Goal: Task Accomplishment & Management: Manage account settings

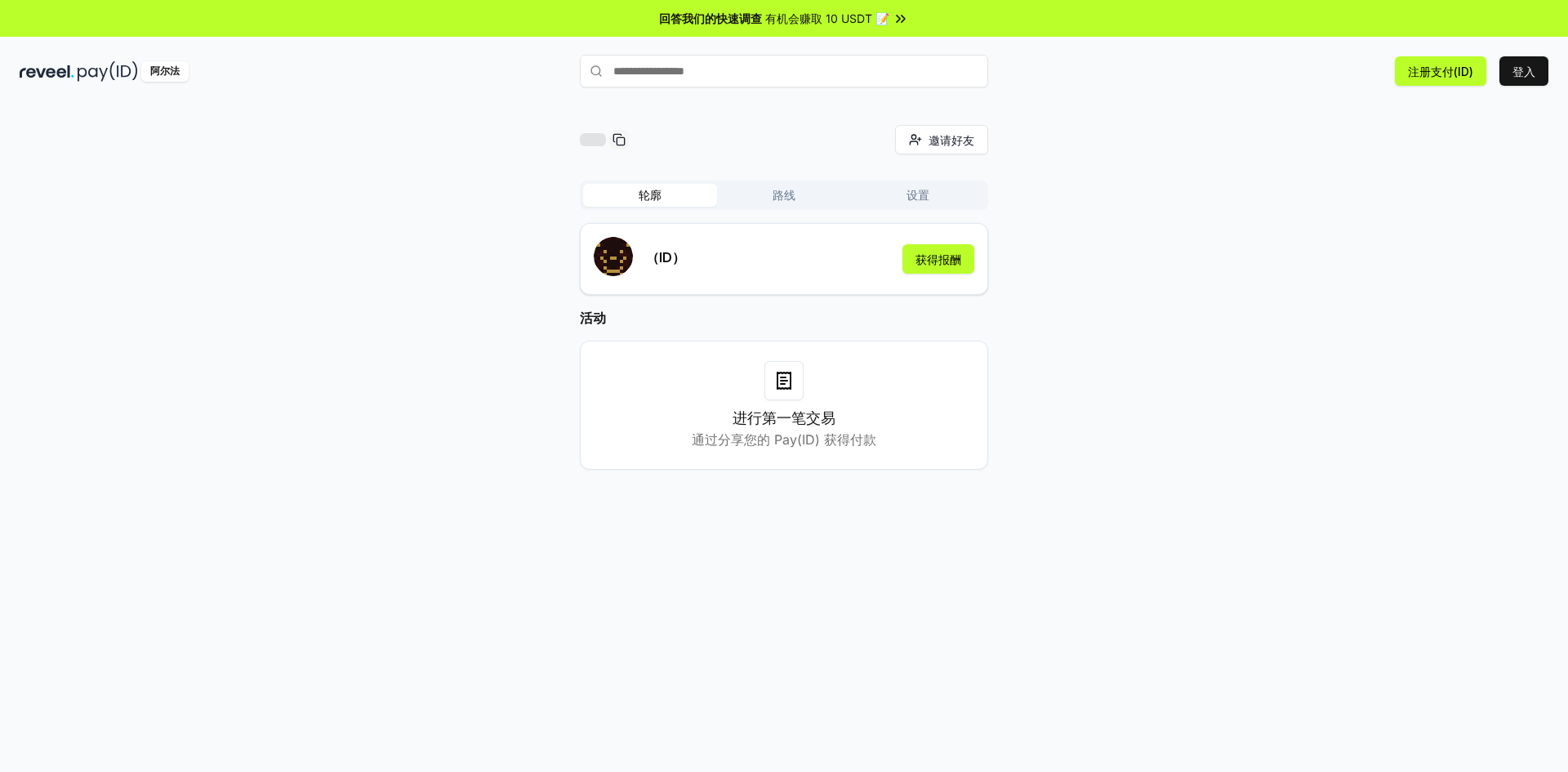
click at [779, 194] on font "路线" at bounding box center [784, 194] width 23 height 14
click at [656, 185] on button "轮廓" at bounding box center [650, 195] width 134 height 23
click at [947, 257] on font "获得报酬" at bounding box center [938, 259] width 46 height 14
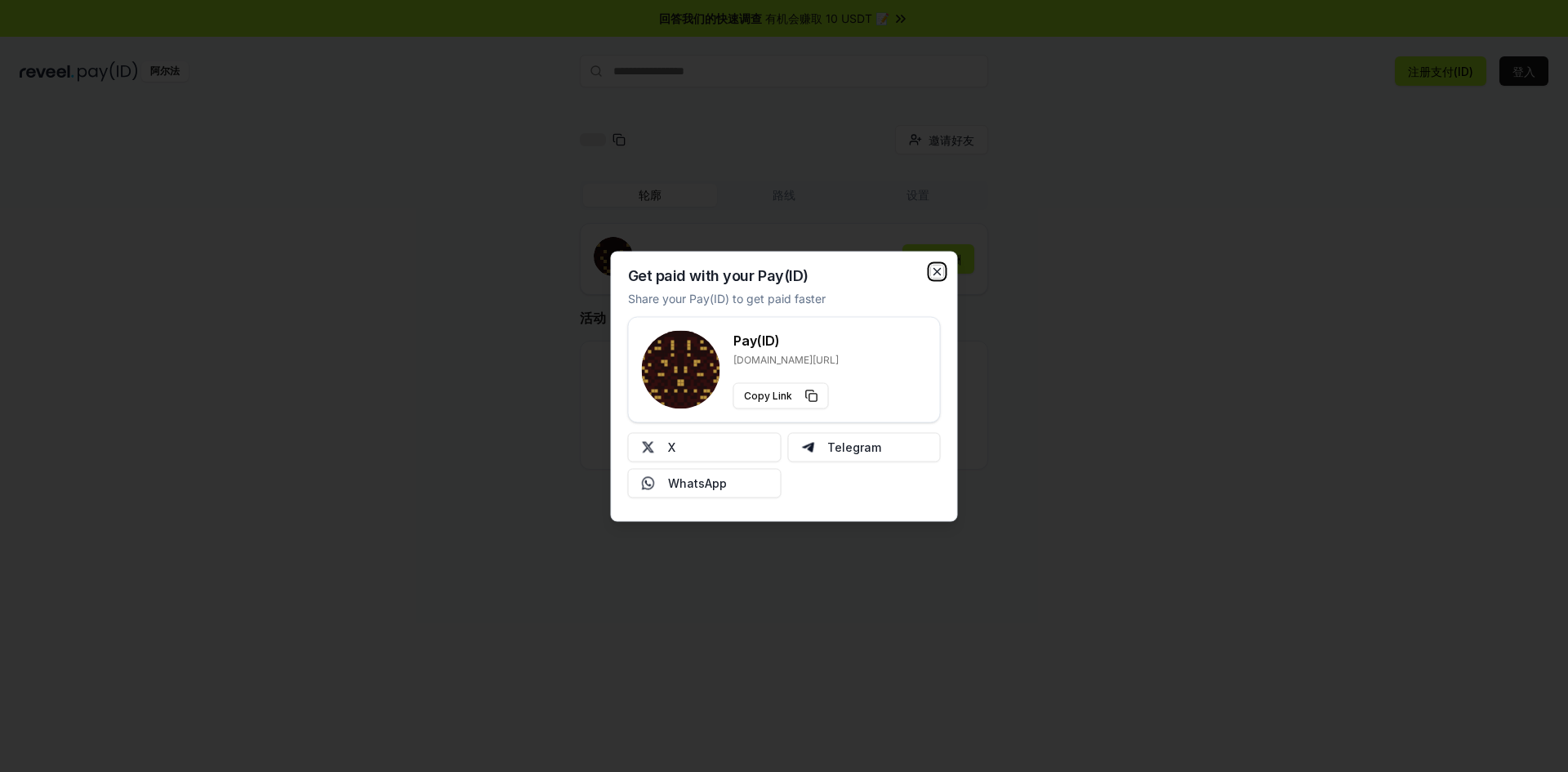
click at [935, 269] on icon "button" at bounding box center [937, 271] width 7 height 7
